Goal: Obtain resource: Obtain resource

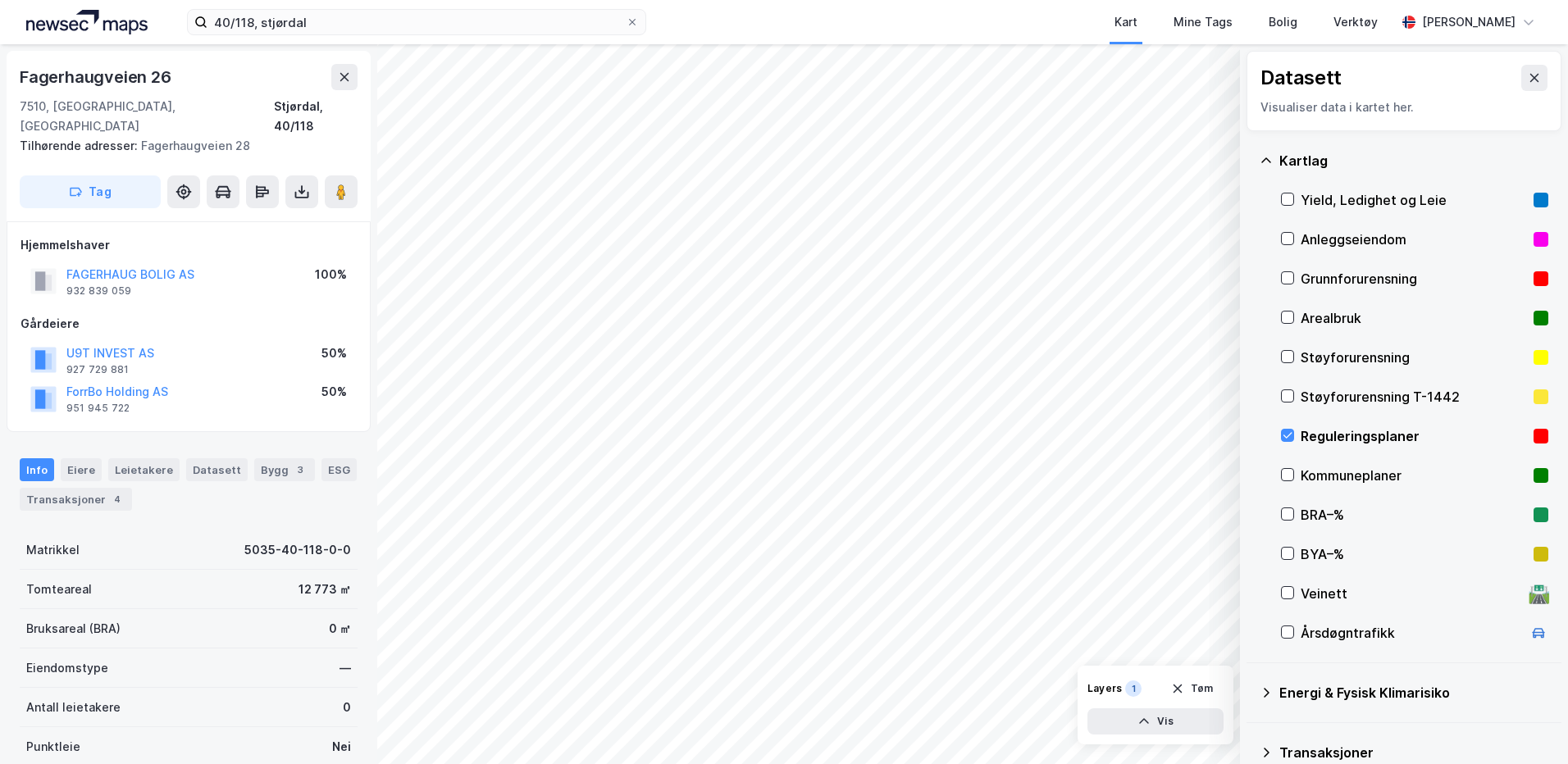
click at [5, 44] on div "Fagerhaugveien 26 7510, Skatval, [GEOGRAPHIC_DATA], 40/118 Tilhørende adresser:…" at bounding box center [188, 403] width 377 height 720
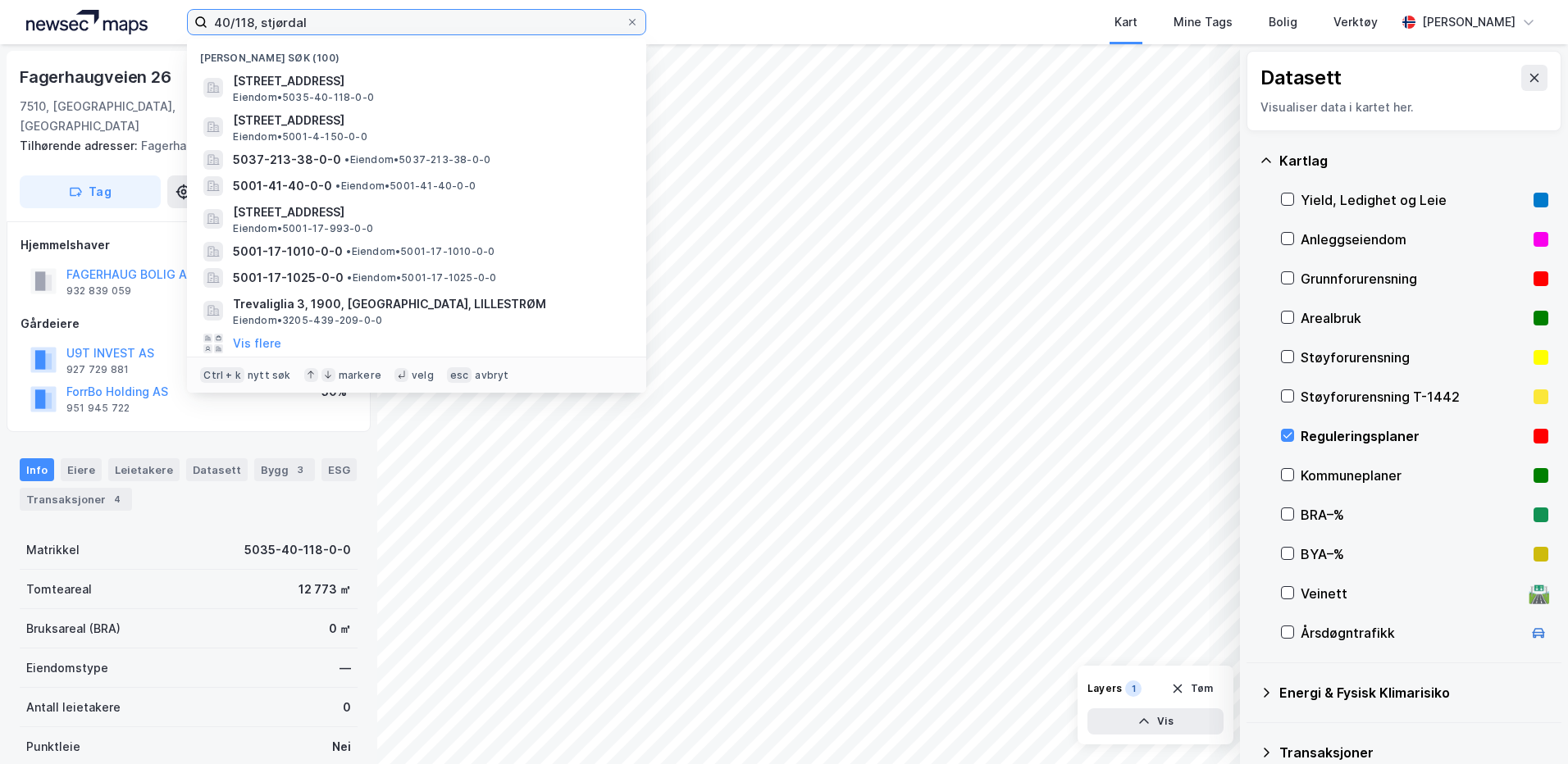
drag, startPoint x: 339, startPoint y: 19, endPoint x: 64, endPoint y: 6, distance: 275.3
click at [64, 6] on div "40/118, stjørdal Nylige søk (100) [STREET_ADDRESS] Eiendom • 5035-40-118-0-0 Gi…" at bounding box center [784, 21] width 1568 height 44
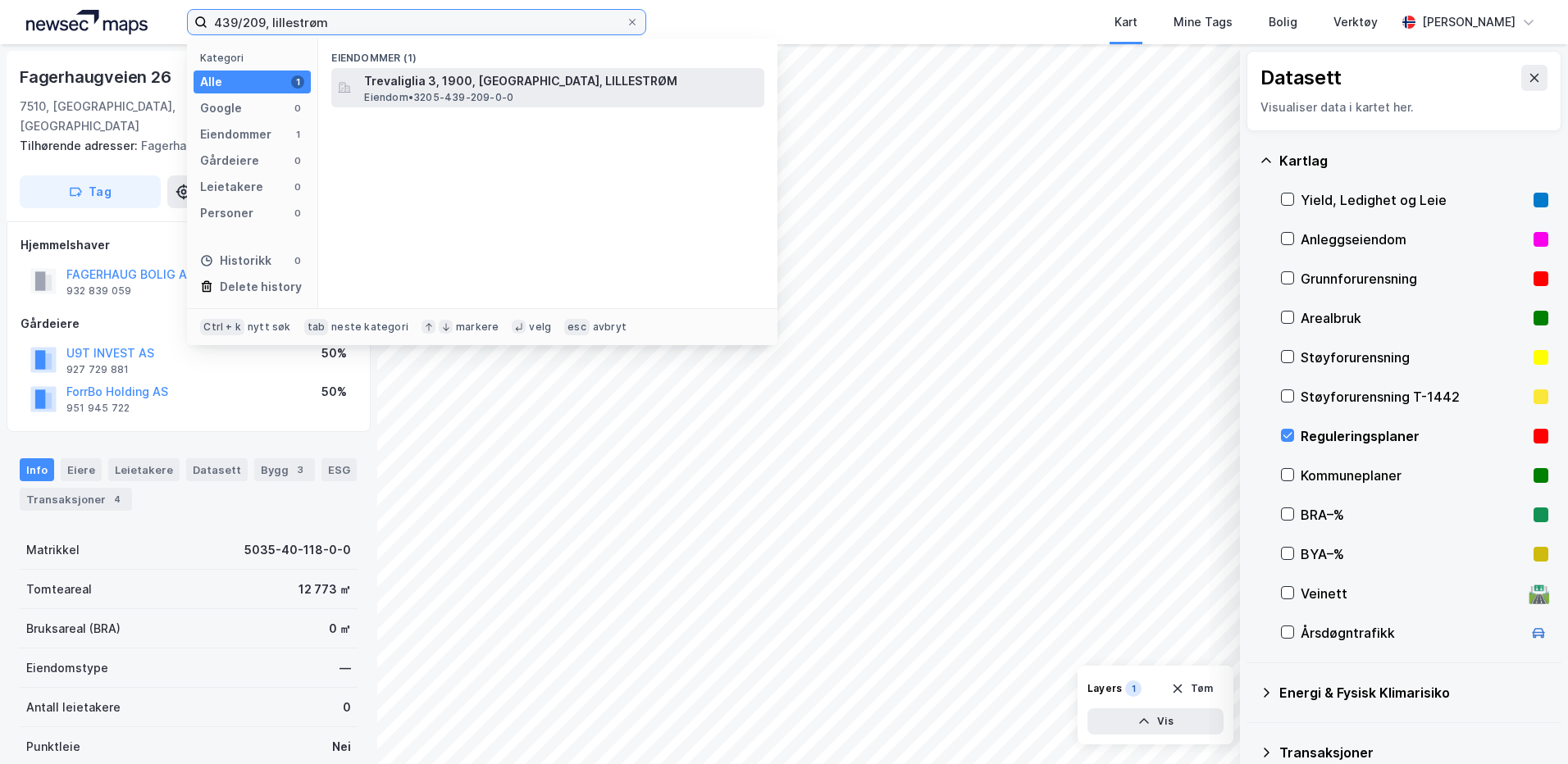
type input "439/209, lillestrøm"
click at [519, 83] on span "Trevaliglia 3, 1900, [GEOGRAPHIC_DATA], LILLESTRØM" at bounding box center [561, 81] width 394 height 19
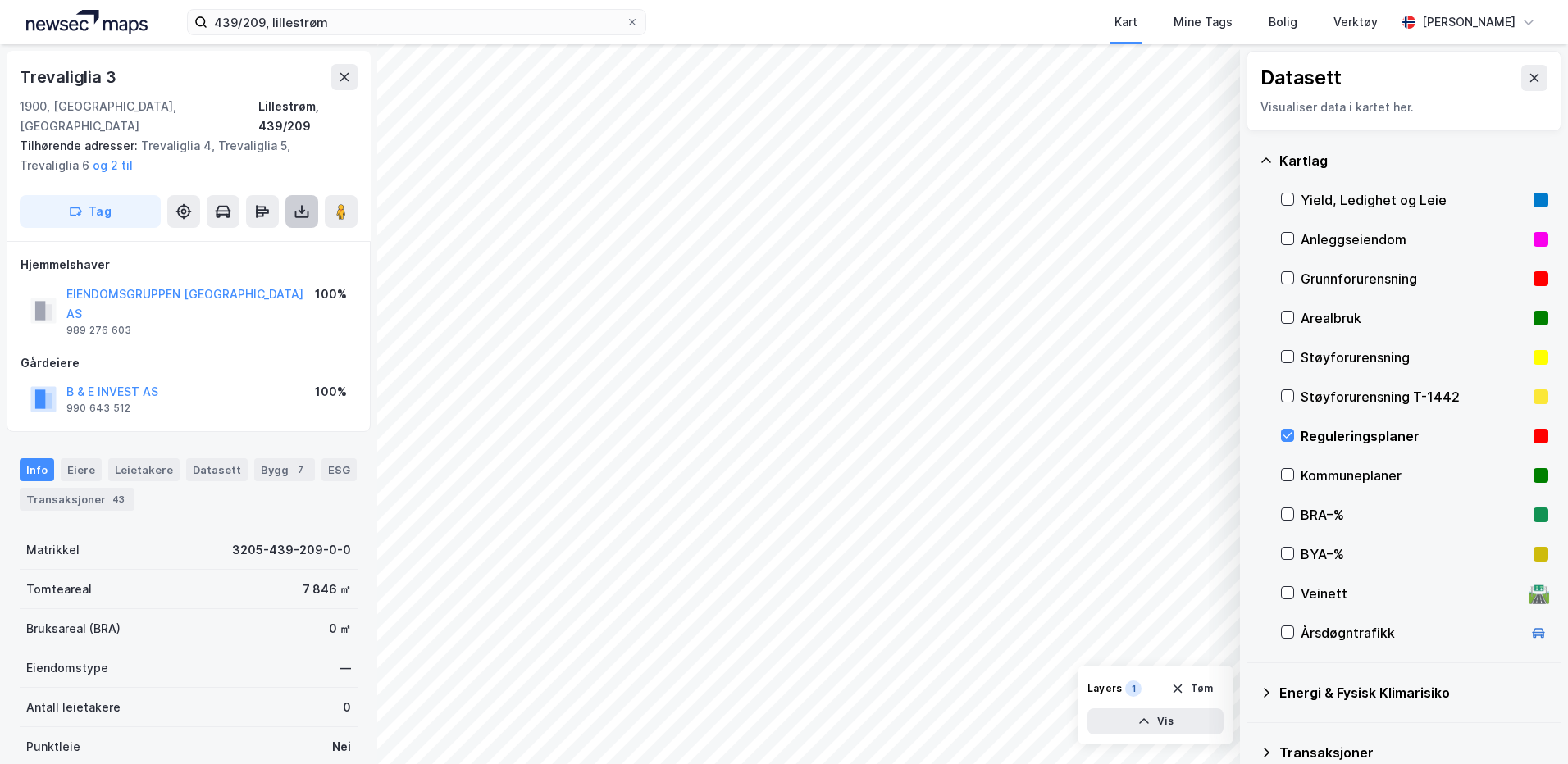
click at [300, 204] on icon at bounding box center [301, 211] width 17 height 17
click at [248, 238] on div "Last ned grunnbok" at bounding box center [221, 244] width 96 height 13
